Goal: Task Accomplishment & Management: Manage account settings

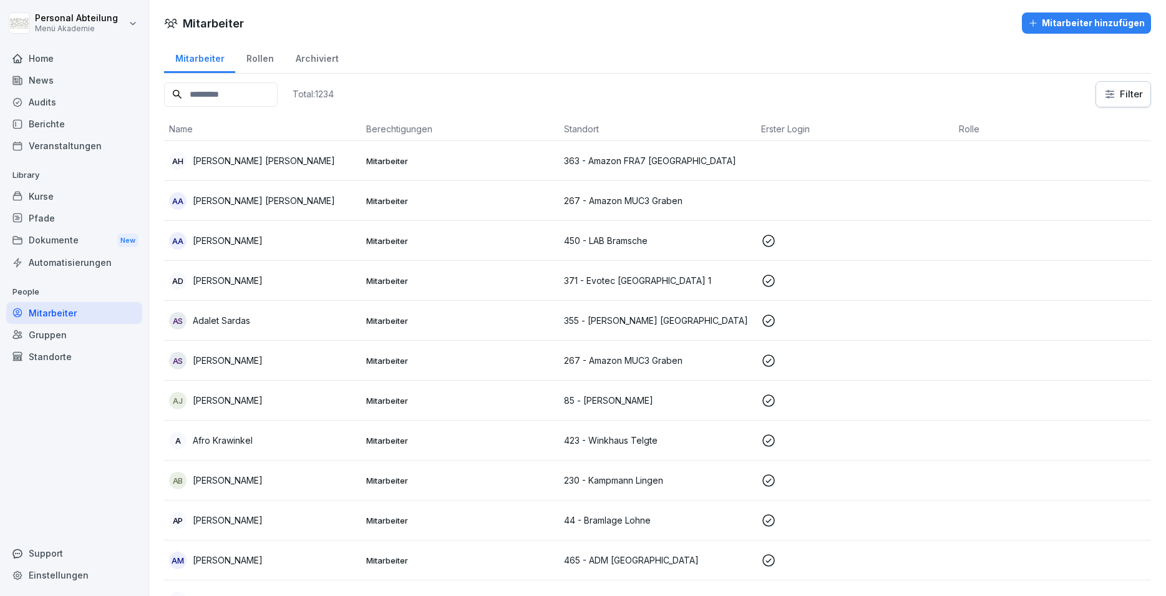
click at [245, 96] on input at bounding box center [221, 94] width 114 height 24
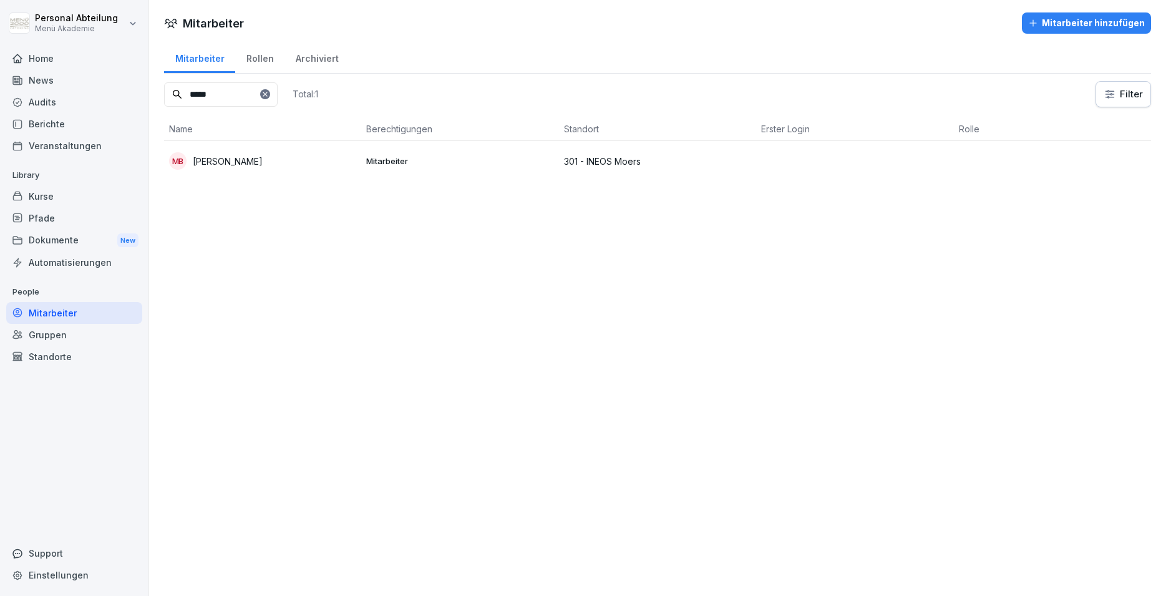
click at [230, 163] on p "[PERSON_NAME]" at bounding box center [228, 161] width 70 height 13
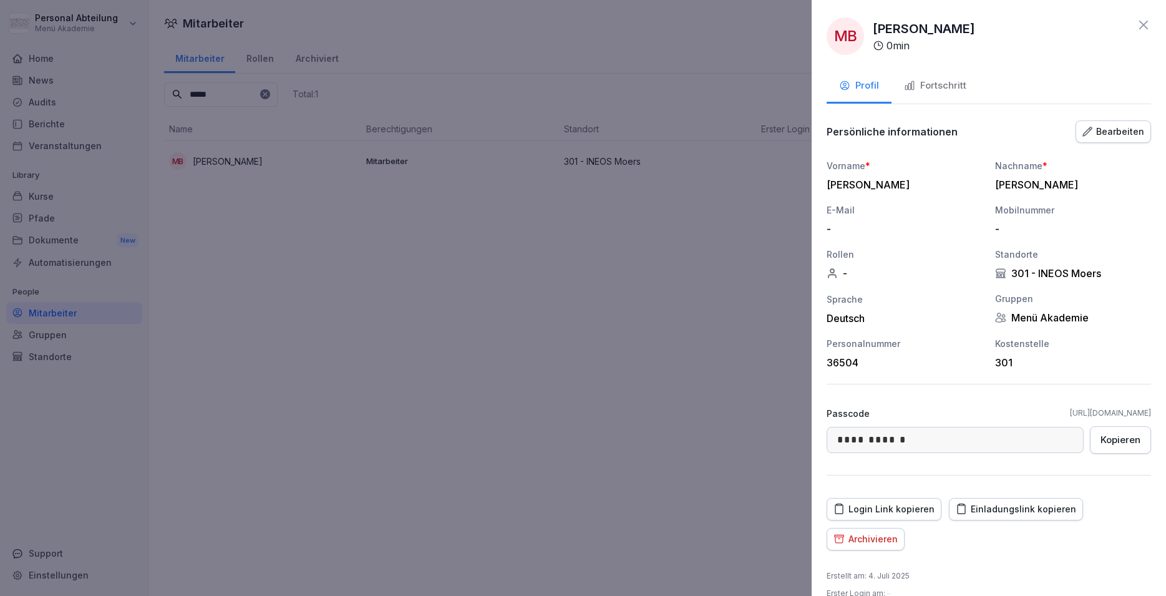
click at [1026, 507] on div "Einladungslink kopieren" at bounding box center [1016, 509] width 120 height 14
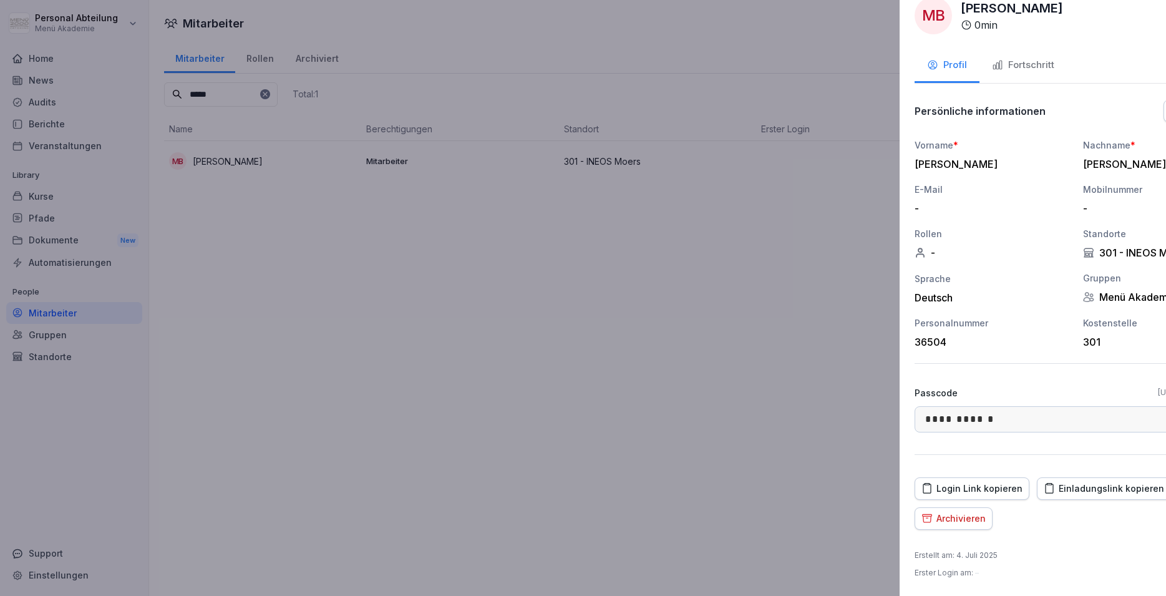
click at [620, 499] on div at bounding box center [583, 298] width 1166 height 596
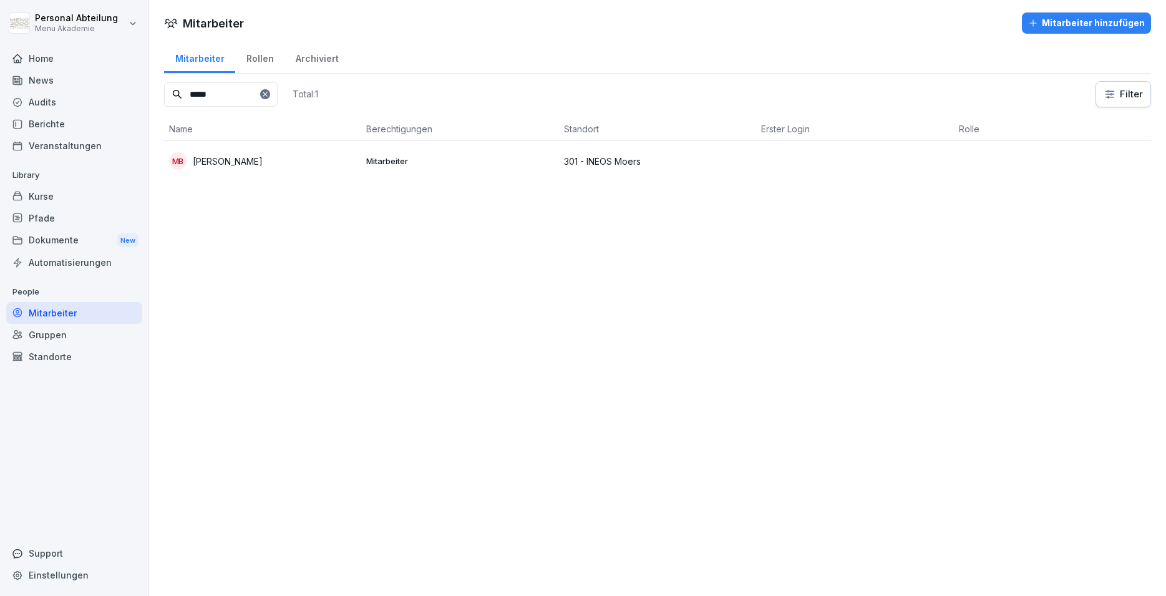
drag, startPoint x: 236, startPoint y: 97, endPoint x: 132, endPoint y: 92, distance: 104.3
click at [164, 92] on input "*****" at bounding box center [221, 94] width 114 height 24
type input "*"
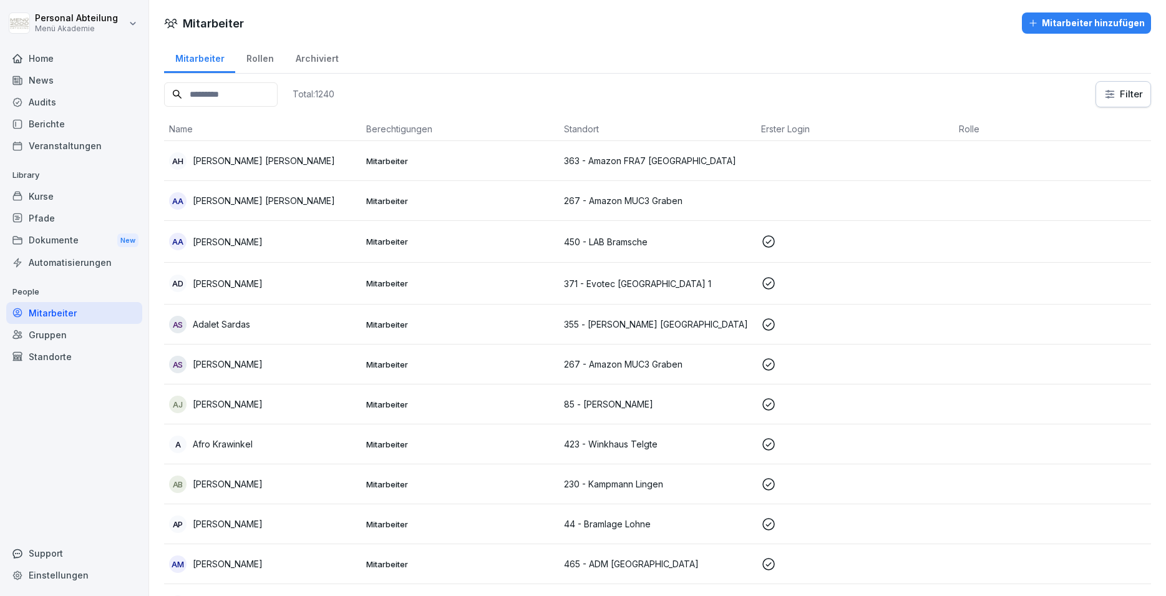
click at [60, 353] on div "Standorte" at bounding box center [74, 357] width 136 height 22
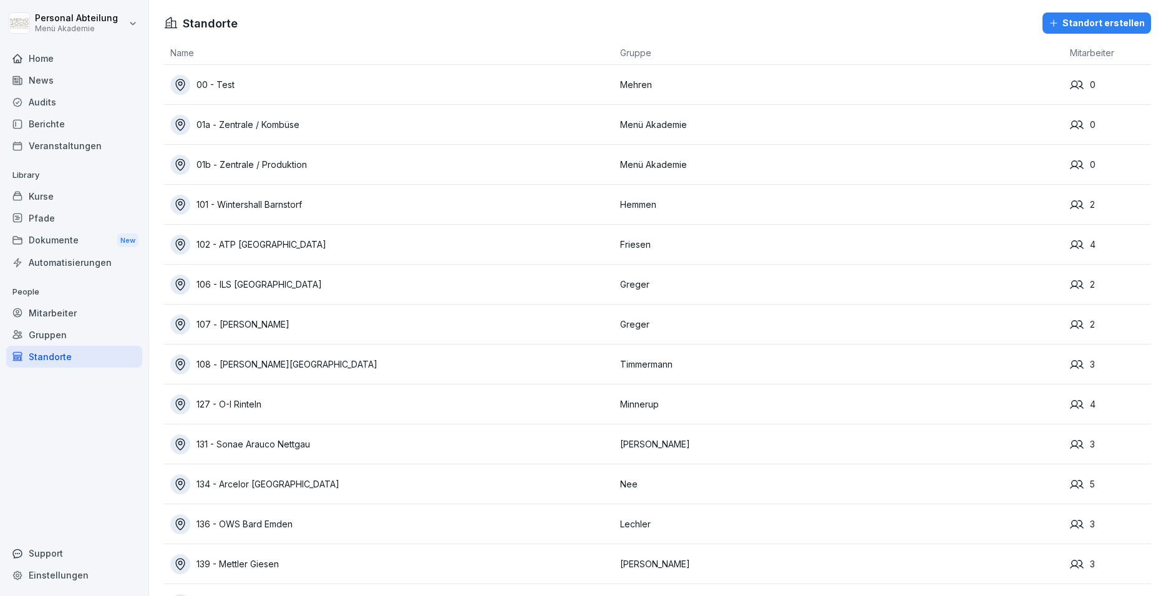
drag, startPoint x: 44, startPoint y: 311, endPoint x: 52, endPoint y: 321, distance: 13.7
click at [46, 311] on div "Mitarbeiter" at bounding box center [74, 313] width 136 height 22
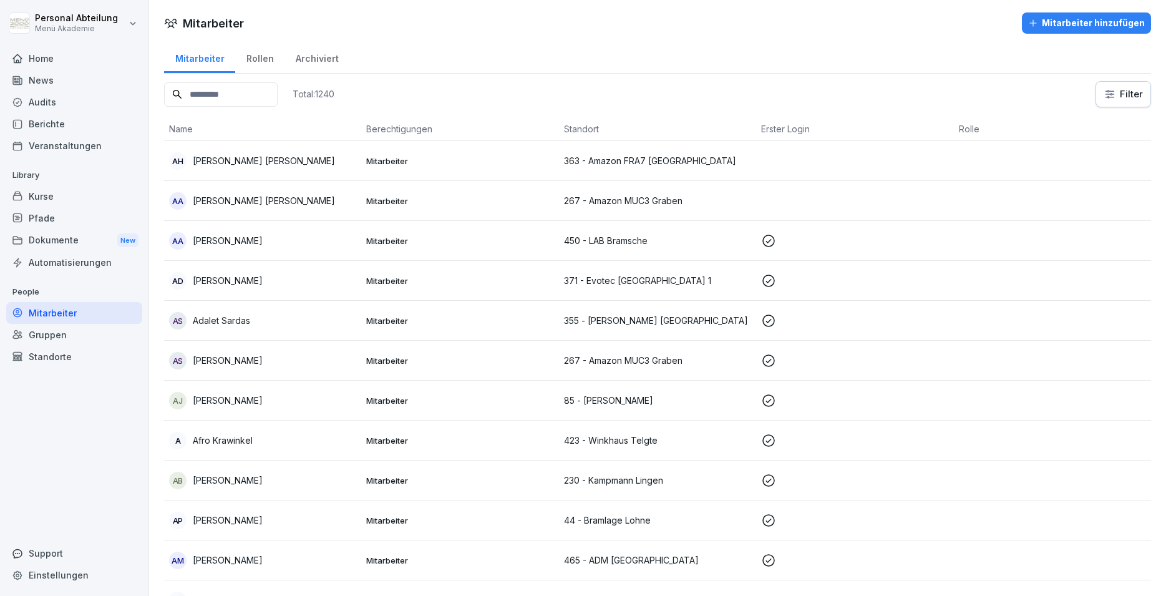
click at [237, 95] on input at bounding box center [221, 94] width 114 height 24
click at [241, 92] on input at bounding box center [221, 94] width 114 height 24
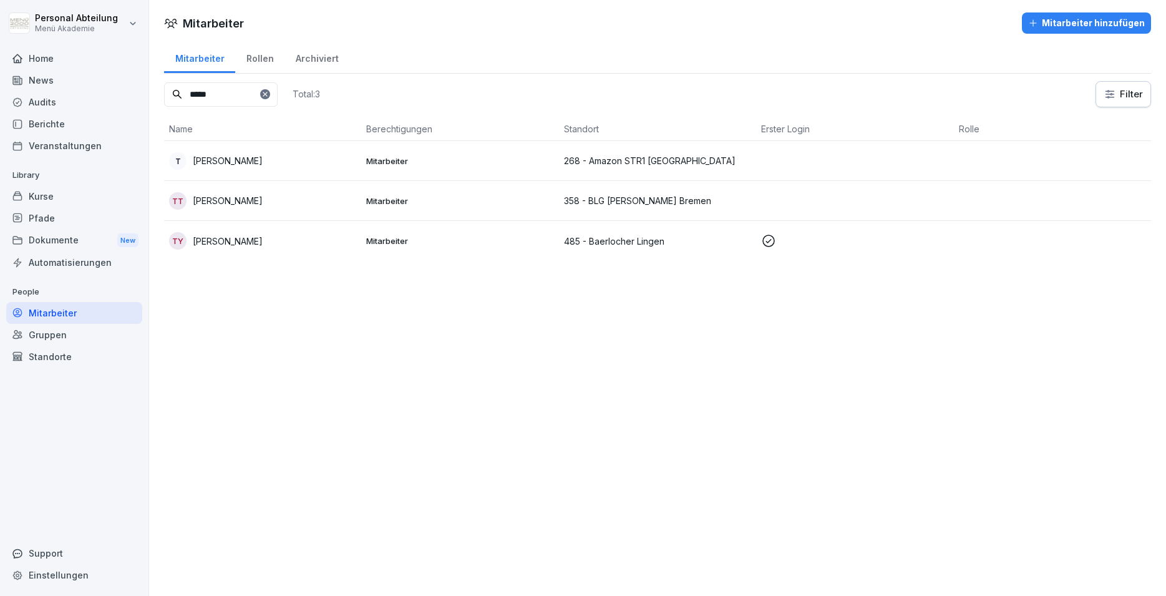
type input "*****"
click at [298, 155] on div "T [PERSON_NAME]" at bounding box center [262, 160] width 187 height 17
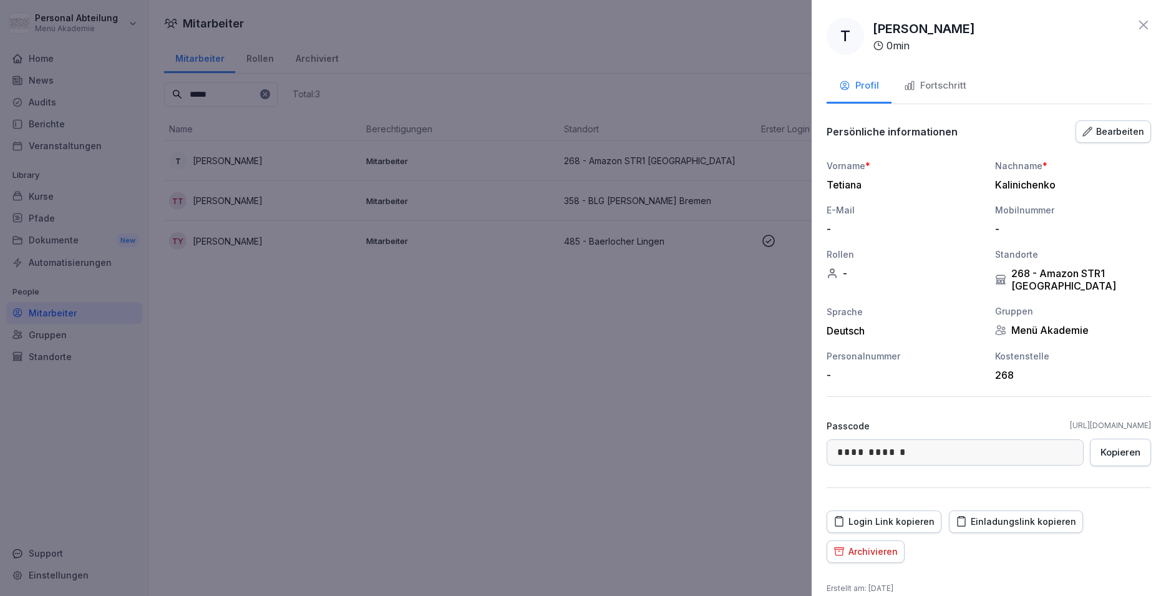
click at [1016, 522] on div "Einladungslink kopieren" at bounding box center [1016, 522] width 120 height 14
